Goal: Communication & Community: Answer question/provide support

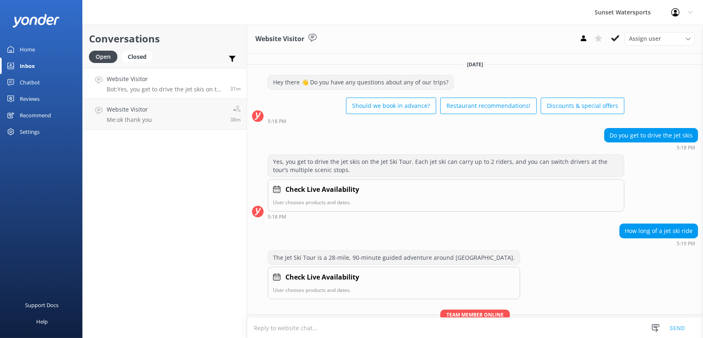
scroll to position [106, 0]
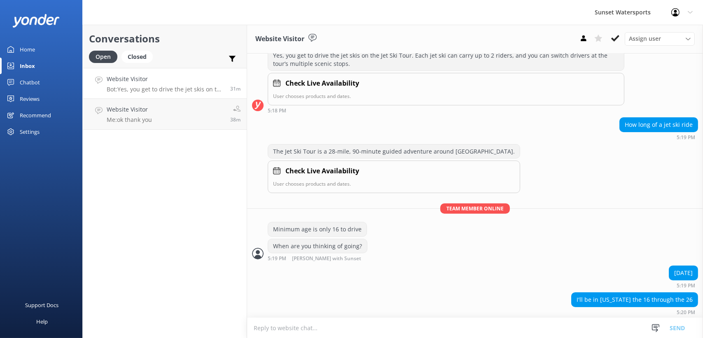
click at [297, 336] on textarea at bounding box center [475, 328] width 456 height 20
type textarea "a"
type textarea "sorry for the delay- are you also looking at other activities like Parasail, sn…"
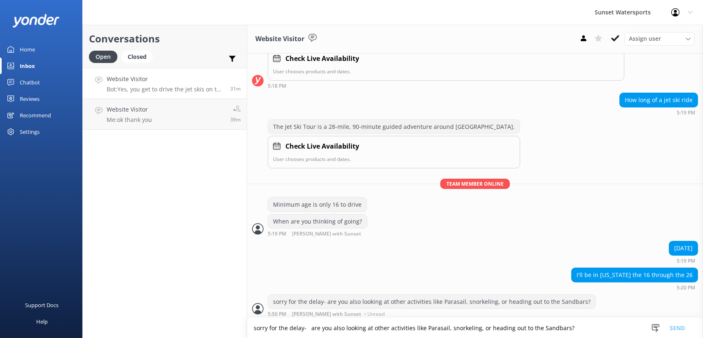
scroll to position [133, 0]
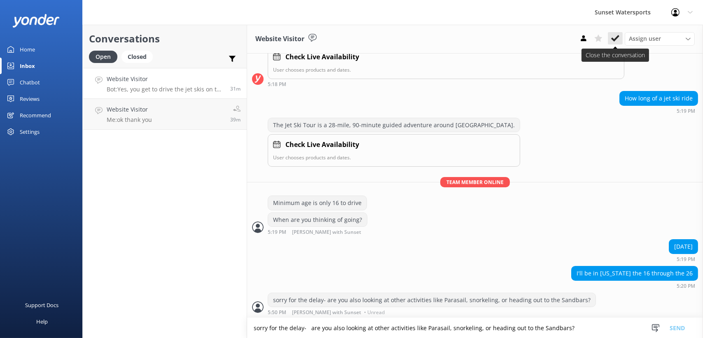
click at [615, 37] on icon at bounding box center [615, 38] width 8 height 8
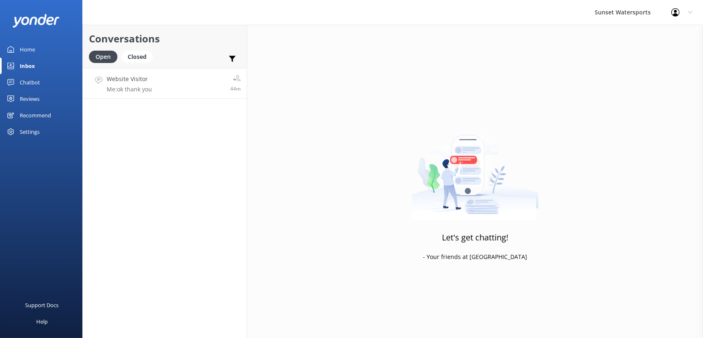
click at [139, 95] on link "Website Visitor Me: ok thank you 44m" at bounding box center [165, 83] width 164 height 31
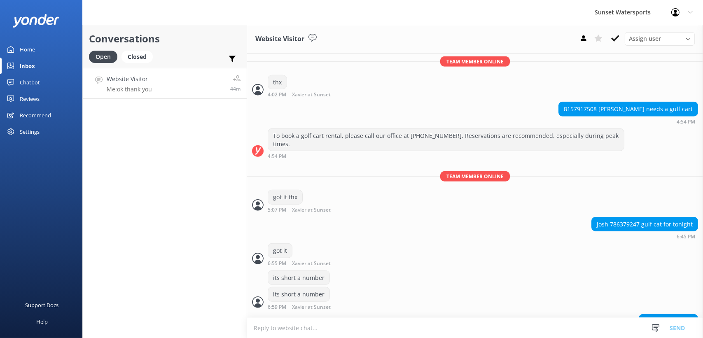
scroll to position [10830, 0]
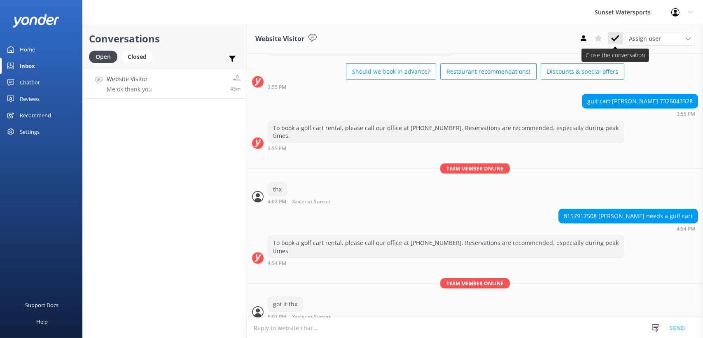
click at [616, 39] on use at bounding box center [615, 38] width 8 height 7
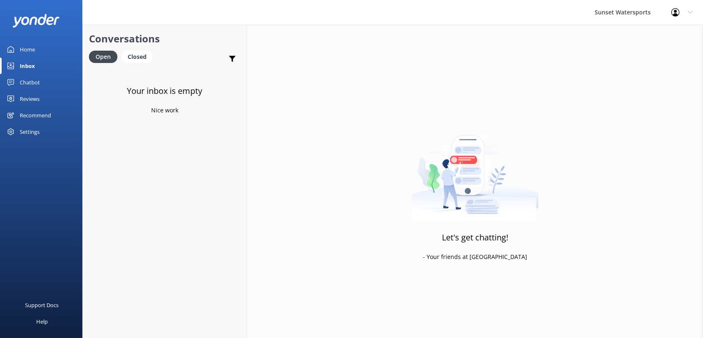
click at [675, 13] on icon at bounding box center [676, 12] width 8 height 8
click at [644, 51] on link "Logout" at bounding box center [662, 55] width 82 height 21
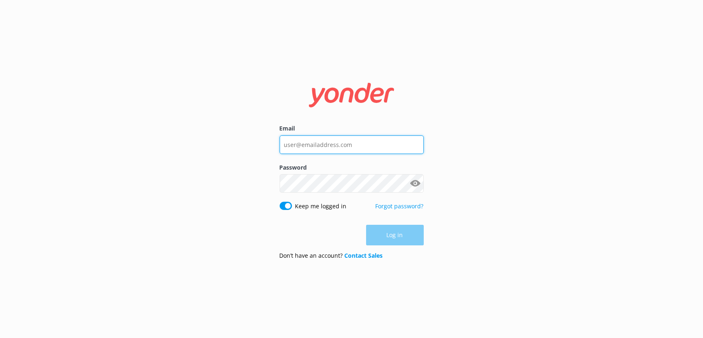
type input "[PERSON_NAME][EMAIL_ADDRESS][DOMAIN_NAME]"
